Goal: Ask a question

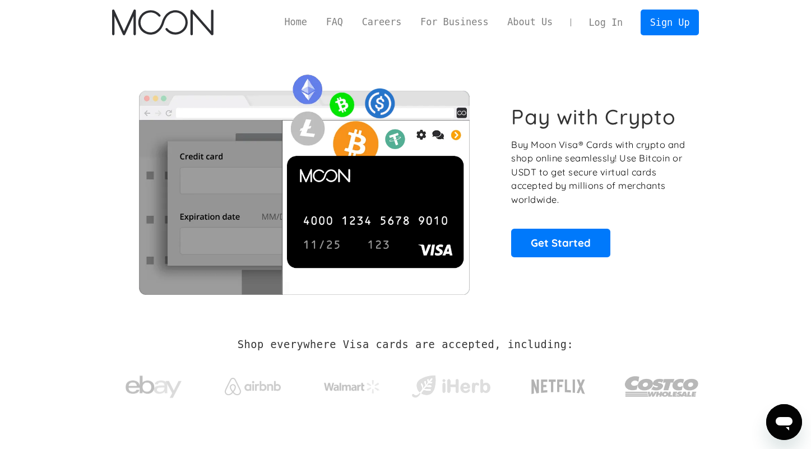
click at [602, 22] on link "Log In" at bounding box center [605, 22] width 53 height 25
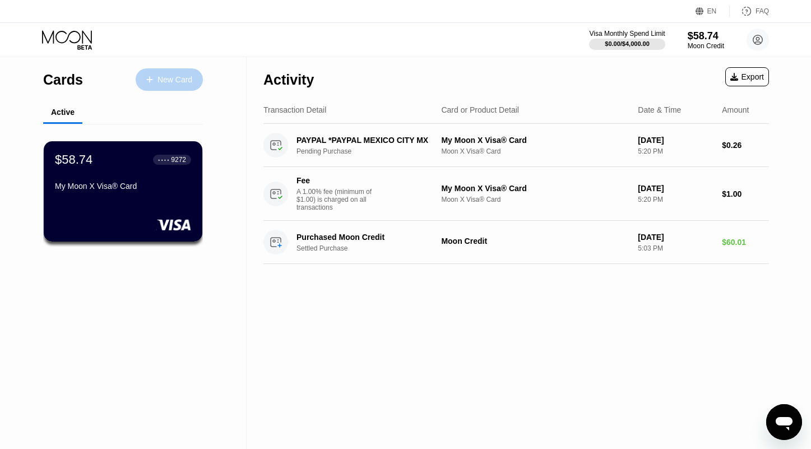
click at [170, 78] on div "New Card" at bounding box center [174, 80] width 35 height 10
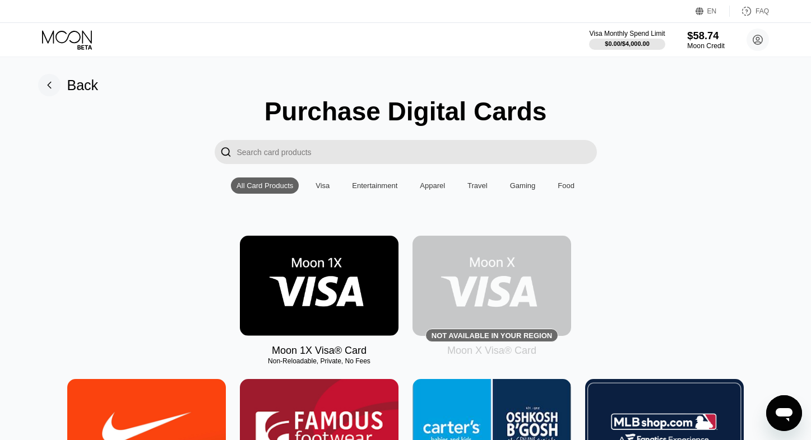
click at [694, 39] on div "$58.74" at bounding box center [706, 36] width 38 height 12
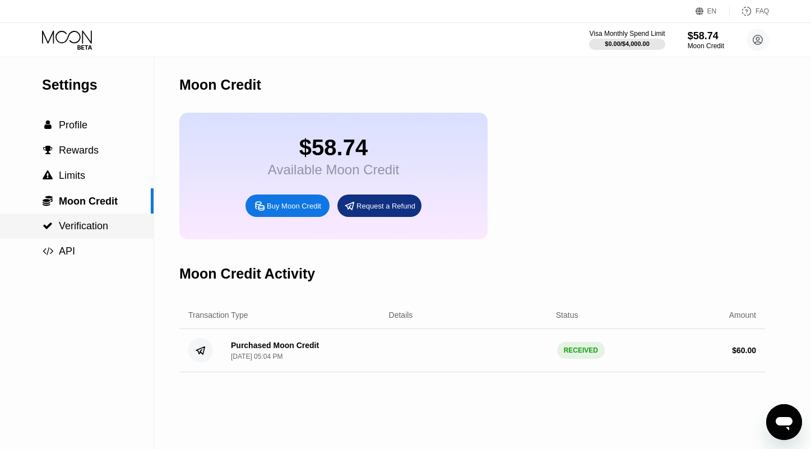
click at [80, 231] on span "Verification" at bounding box center [83, 225] width 49 height 11
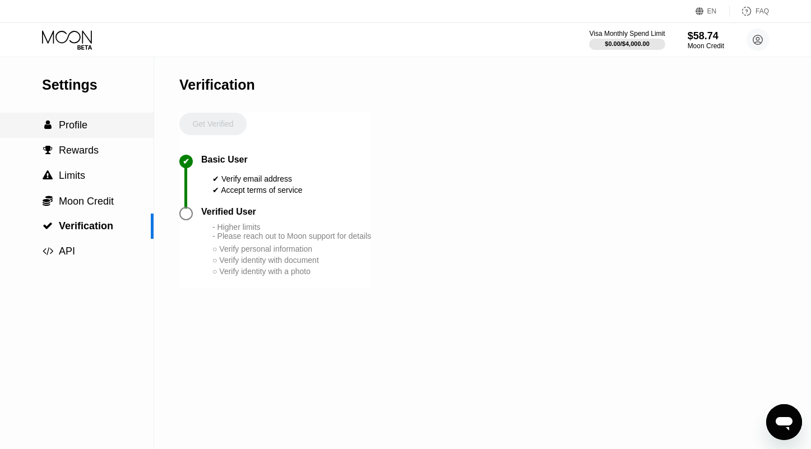
click at [76, 129] on span "Profile" at bounding box center [73, 124] width 29 height 11
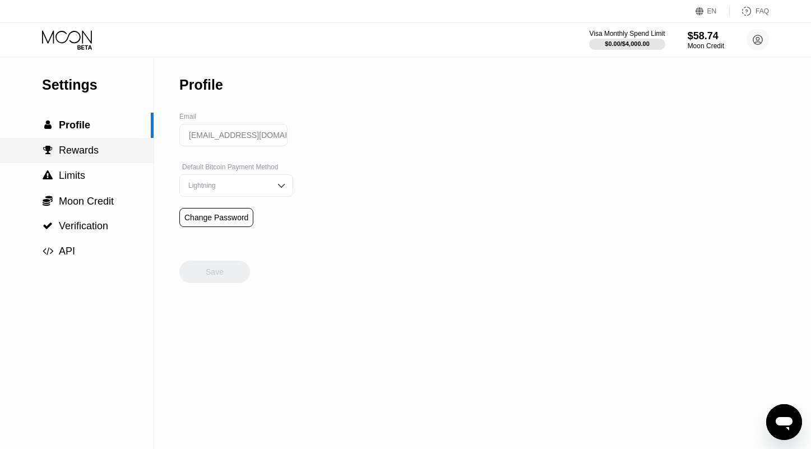
click at [68, 155] on span "Rewards" at bounding box center [79, 150] width 40 height 11
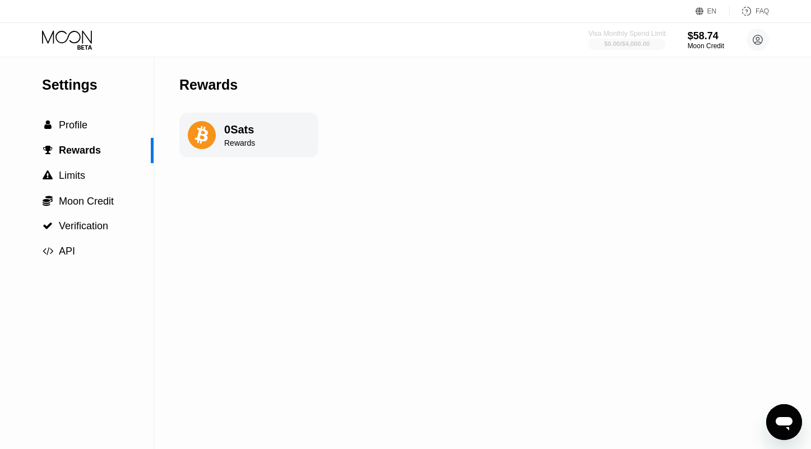
click at [635, 35] on div "Visa Monthly Spend Limit" at bounding box center [626, 34] width 77 height 8
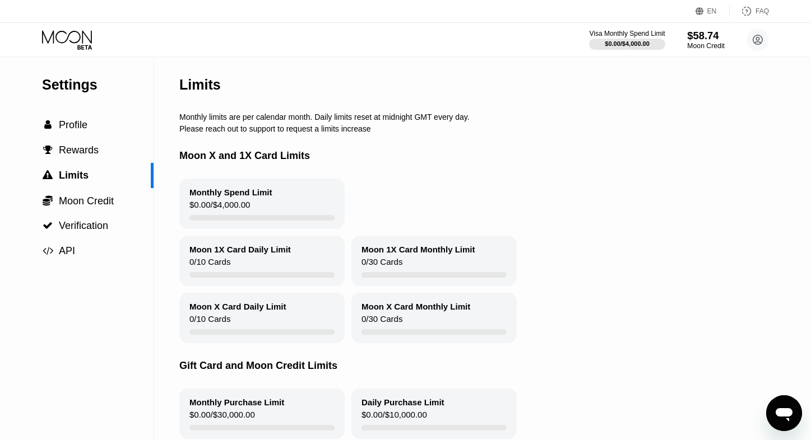
click at [700, 32] on div "$58.74" at bounding box center [706, 36] width 38 height 12
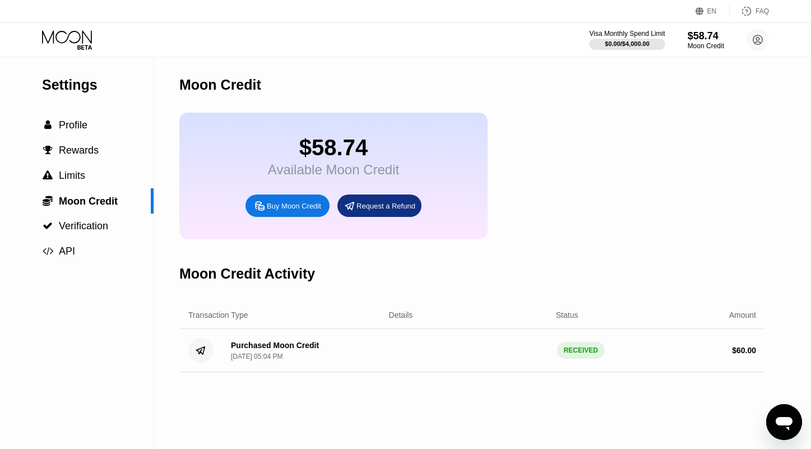
click at [337, 160] on div "$58.74" at bounding box center [333, 147] width 131 height 25
click at [347, 168] on div "$58.74 Available Moon Credit" at bounding box center [333, 156] width 131 height 43
click at [340, 169] on div "Available Moon Credit" at bounding box center [333, 170] width 131 height 16
click at [368, 211] on div "Request a Refund" at bounding box center [385, 206] width 59 height 10
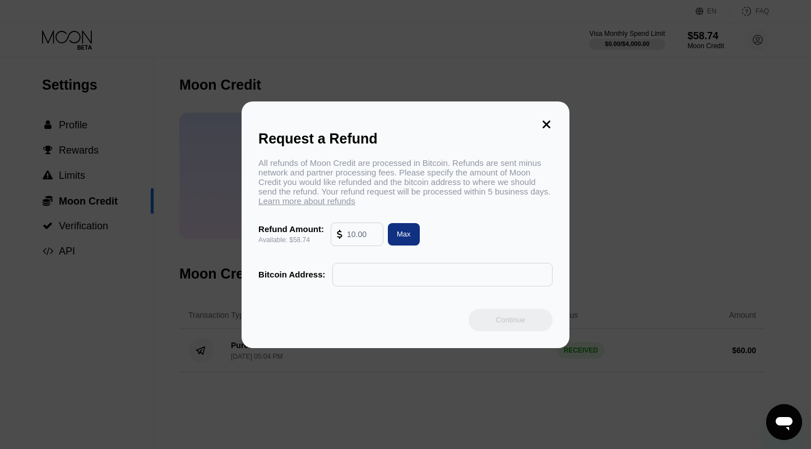
click at [358, 238] on input "text" at bounding box center [362, 234] width 30 height 22
click at [545, 119] on icon at bounding box center [546, 124] width 12 height 12
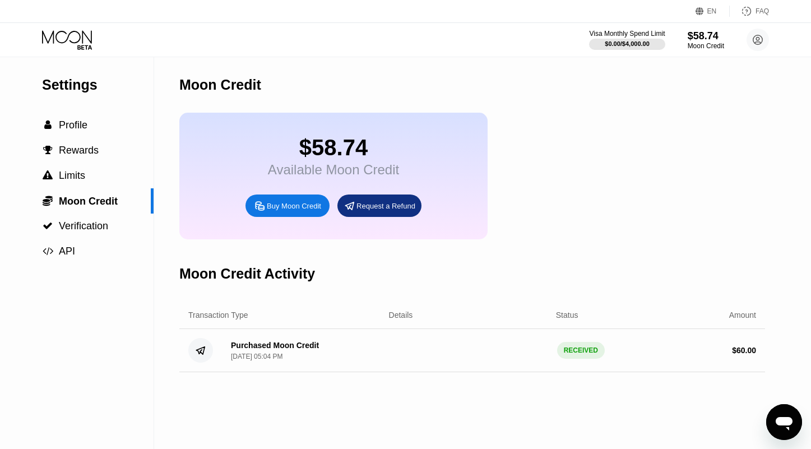
click at [777, 417] on icon "Open messaging window" at bounding box center [784, 422] width 20 height 20
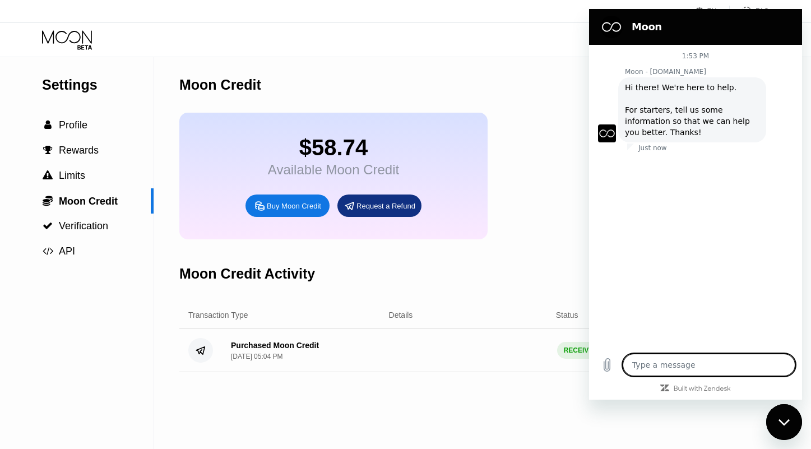
type textarea "x"
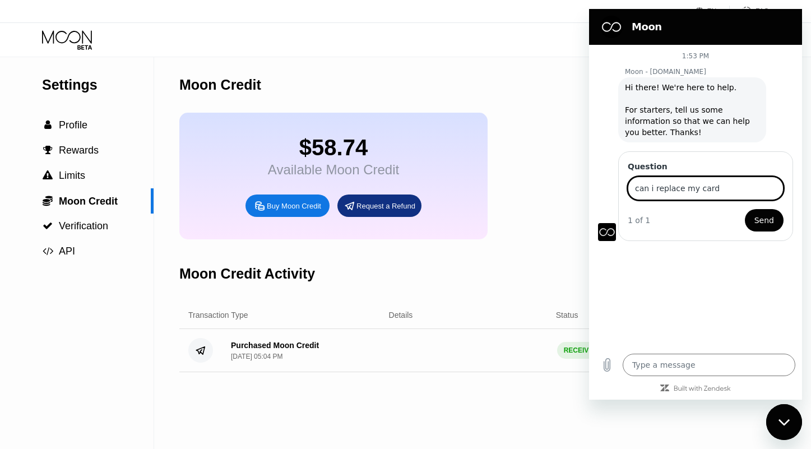
type input "can i replace my card"
click at [745, 209] on button "Send" at bounding box center [764, 220] width 39 height 22
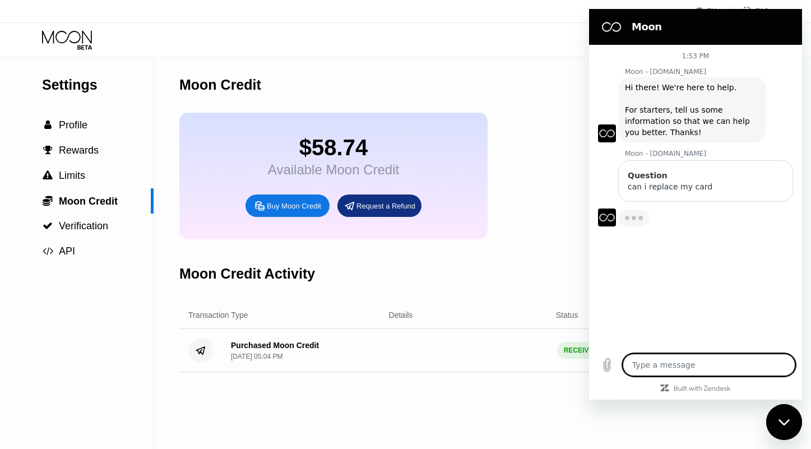
type textarea "x"
type textarea "o"
type textarea "x"
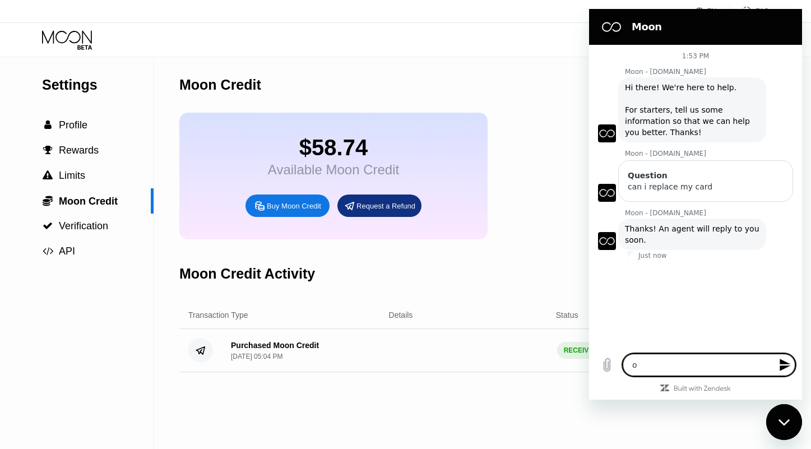
type textarea "ok"
type textarea "x"
click at [674, 367] on textarea at bounding box center [709, 365] width 173 height 22
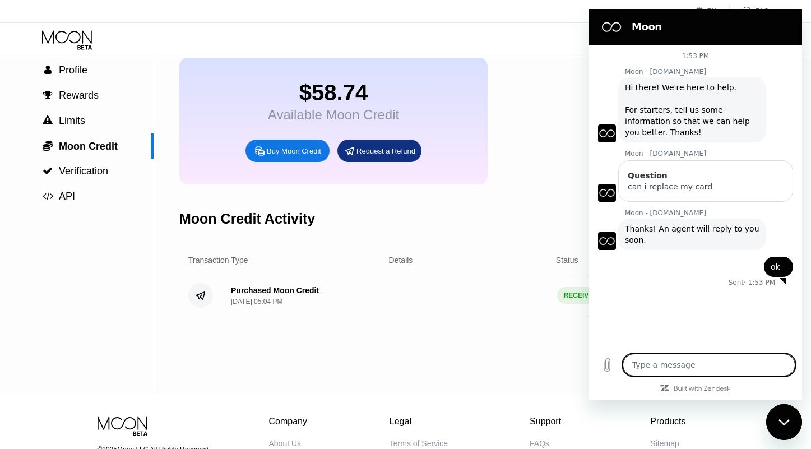
scroll to position [62, 0]
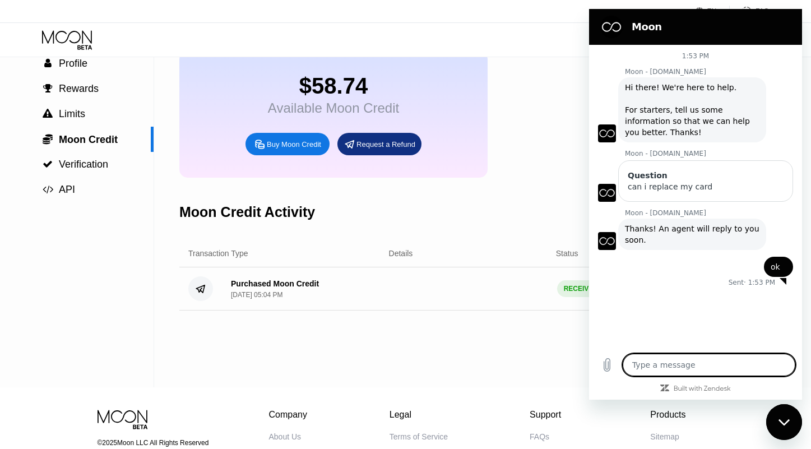
type textarea "h"
type textarea "x"
type textarea "he"
type textarea "x"
type textarea "hel"
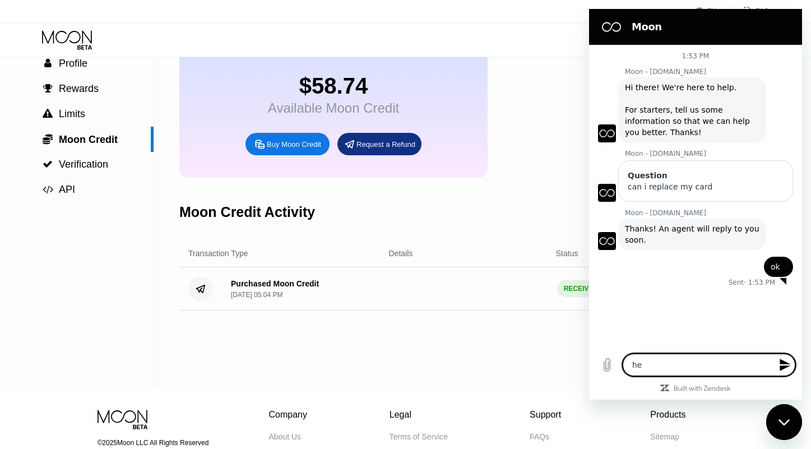
type textarea "x"
type textarea "hell"
type textarea "x"
type textarea "hello"
type textarea "x"
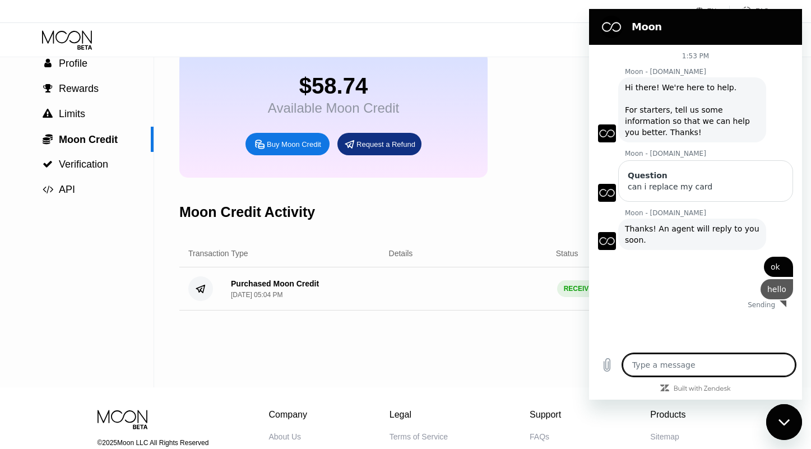
type textarea "x"
